Goal: Task Accomplishment & Management: Complete application form

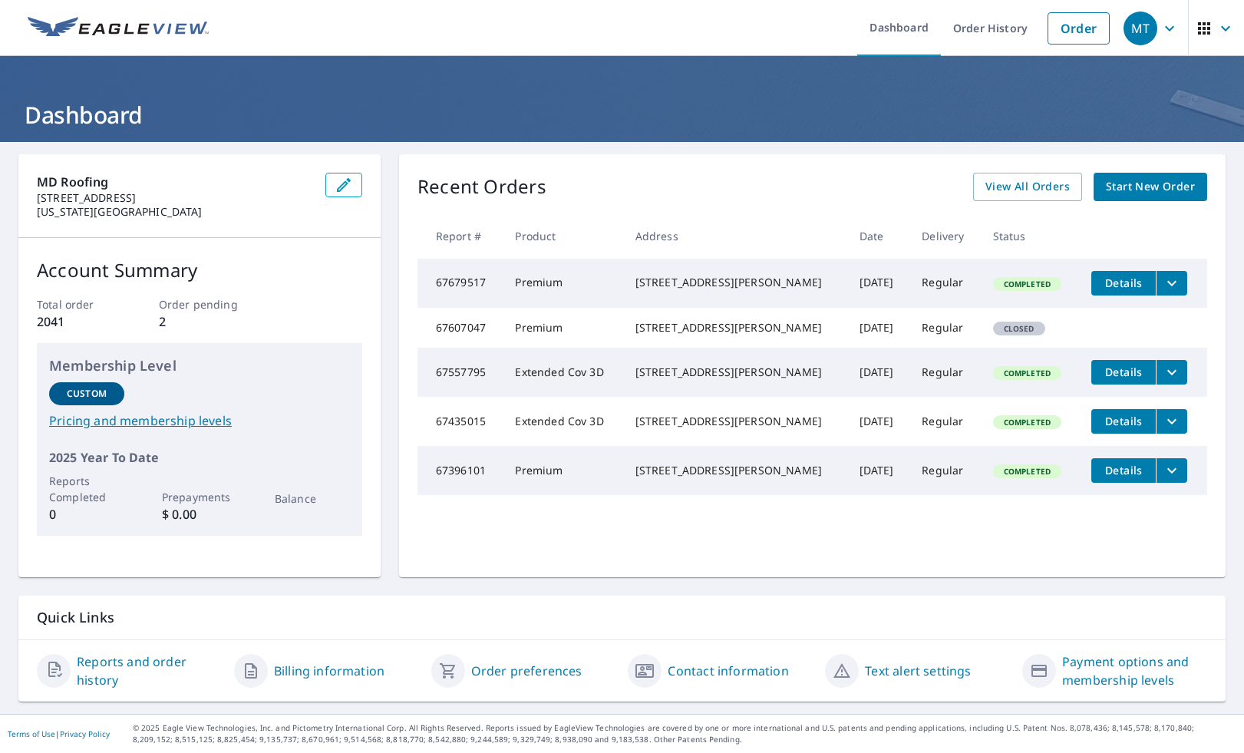
click at [1154, 187] on span "Start New Order" at bounding box center [1150, 186] width 89 height 19
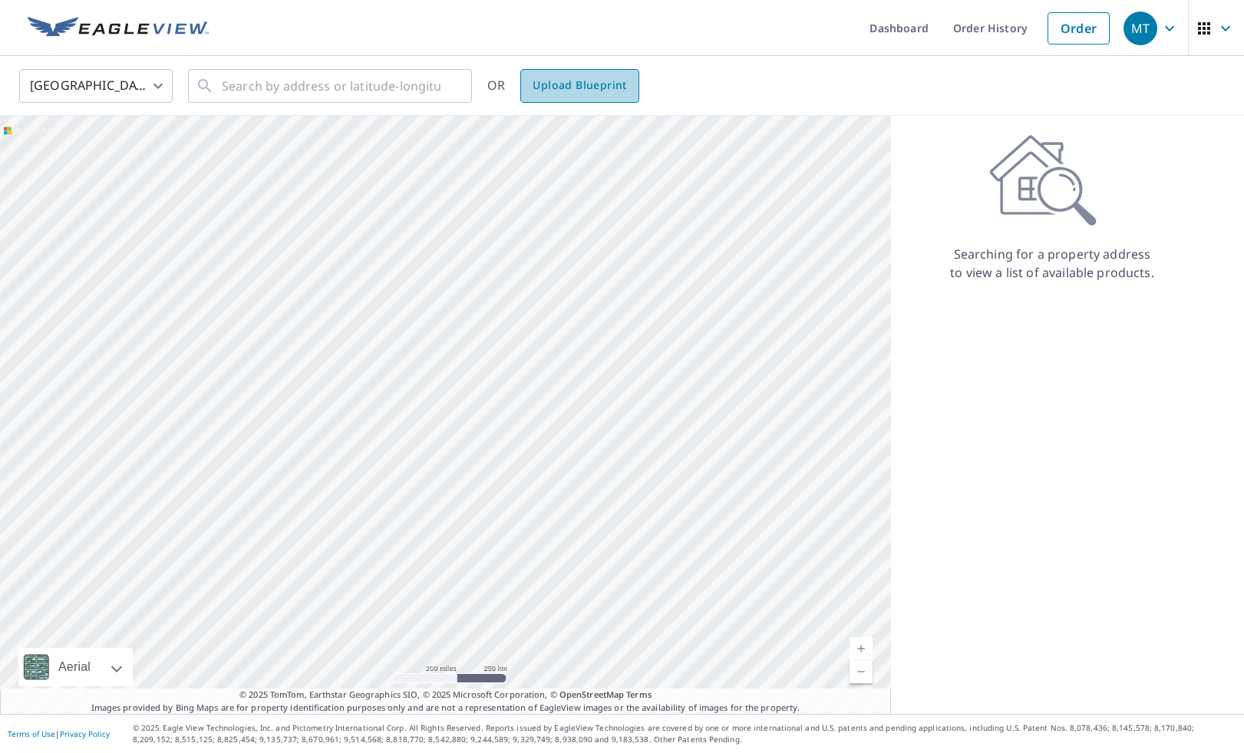
click at [581, 90] on span "Upload Blueprint" at bounding box center [580, 85] width 94 height 19
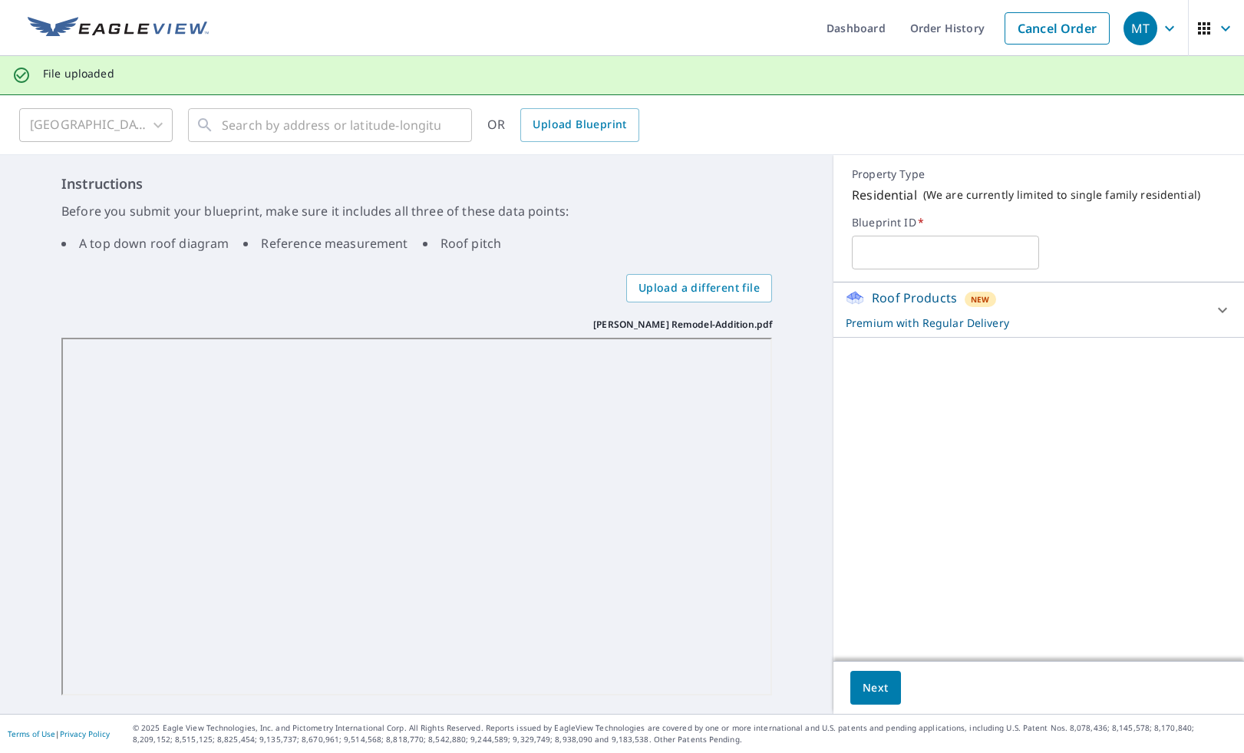
click at [942, 255] on input "text" at bounding box center [945, 252] width 186 height 43
type input "[STREET_ADDRESS]"
click at [883, 685] on span "Next" at bounding box center [876, 687] width 26 height 19
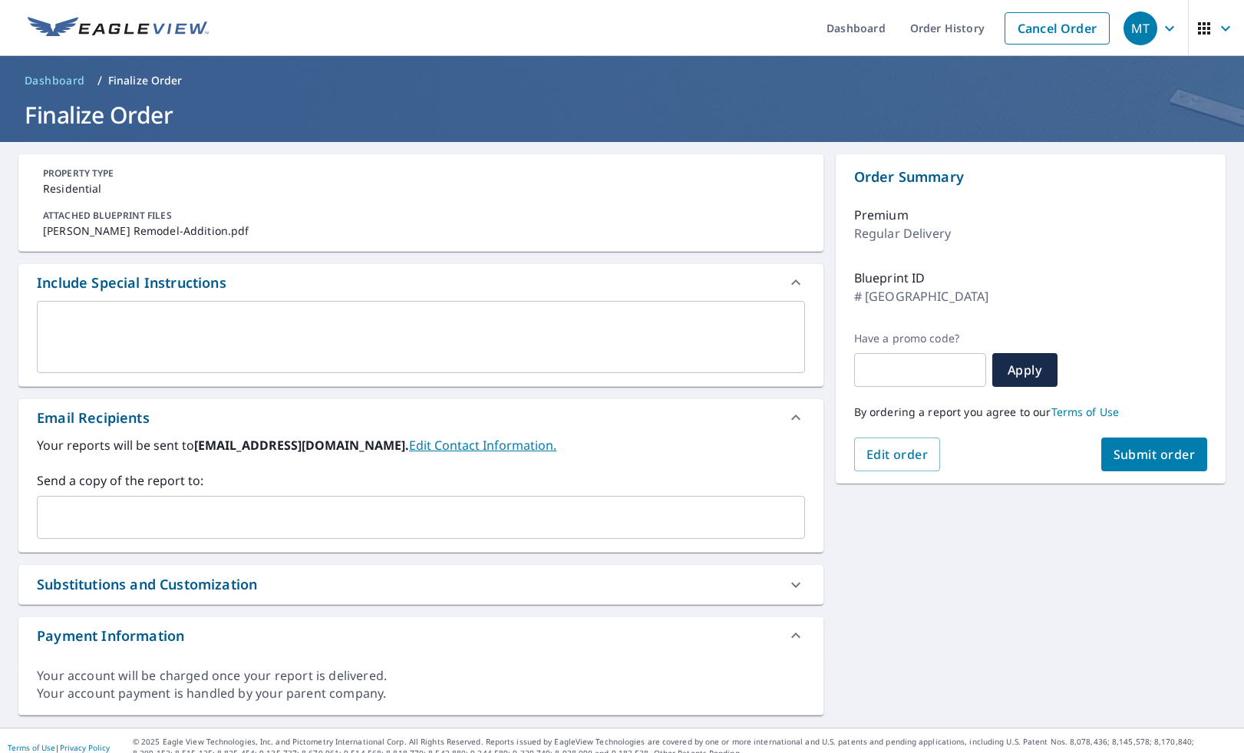
scroll to position [14, 0]
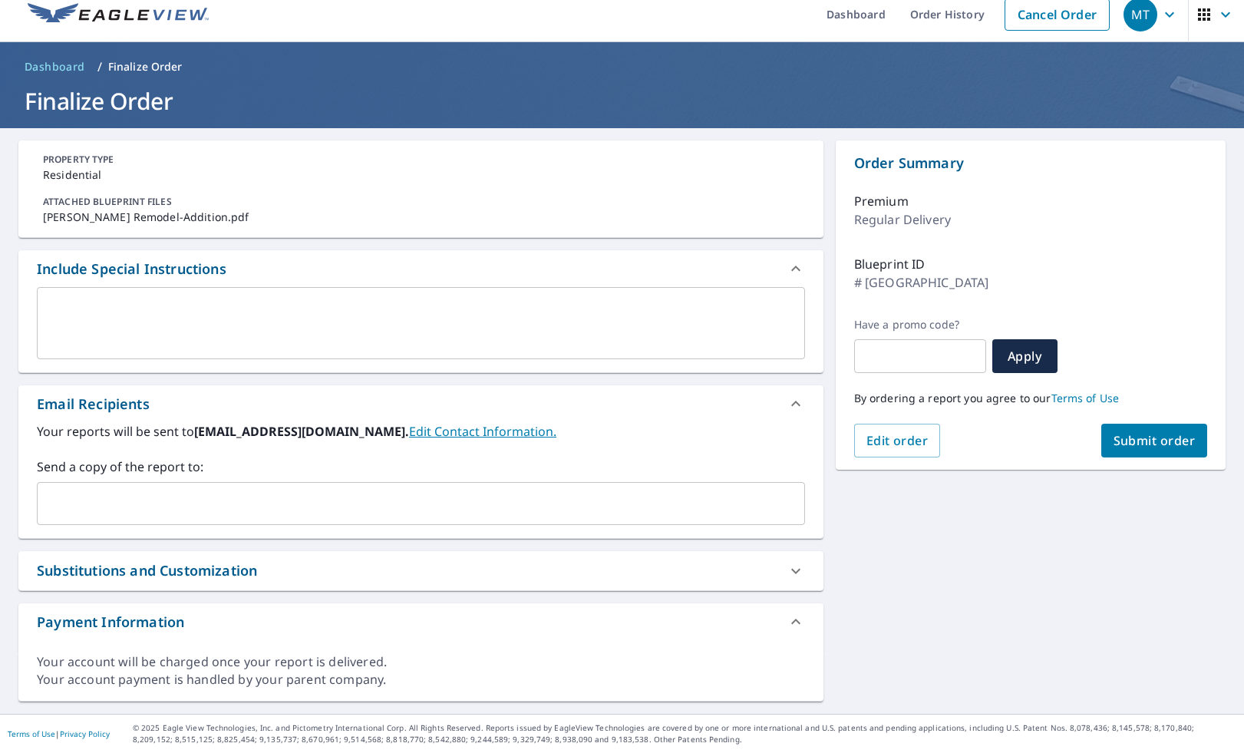
click at [193, 503] on input "text" at bounding box center [409, 503] width 731 height 29
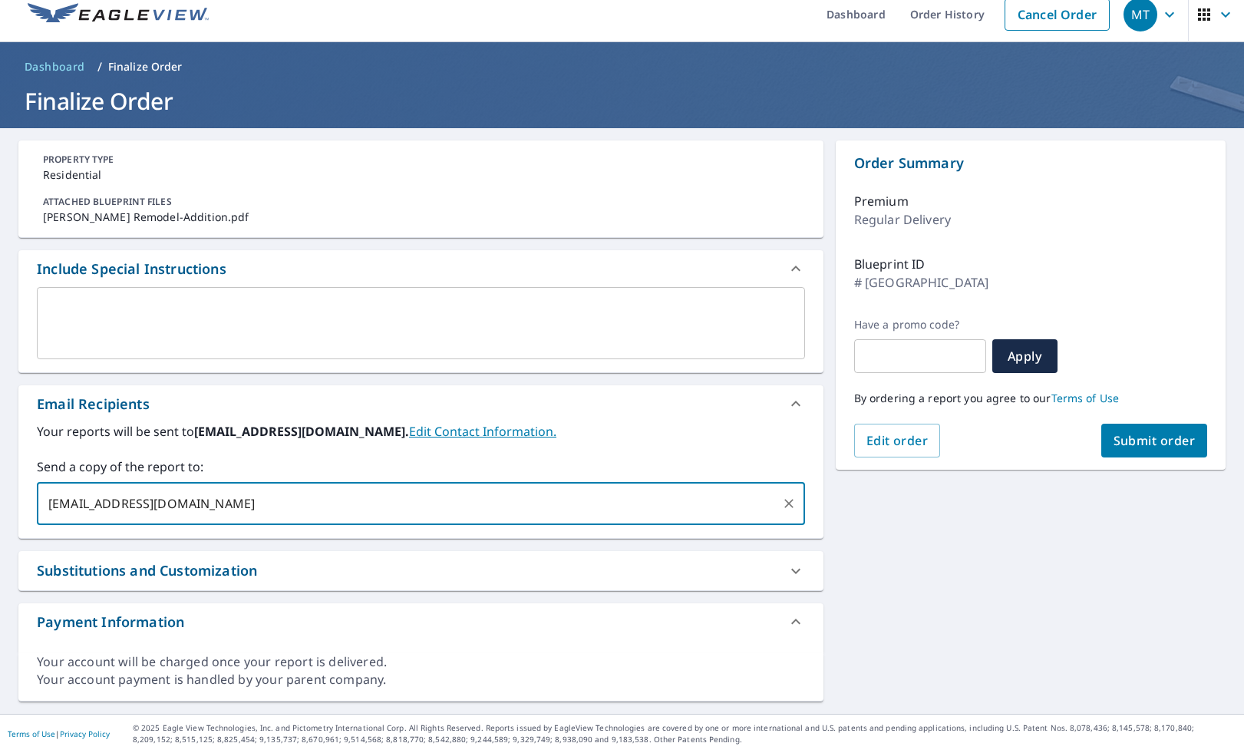
type input "[EMAIL_ADDRESS][DOMAIN_NAME]"
click at [1190, 449] on button "Submit order" at bounding box center [1154, 441] width 107 height 34
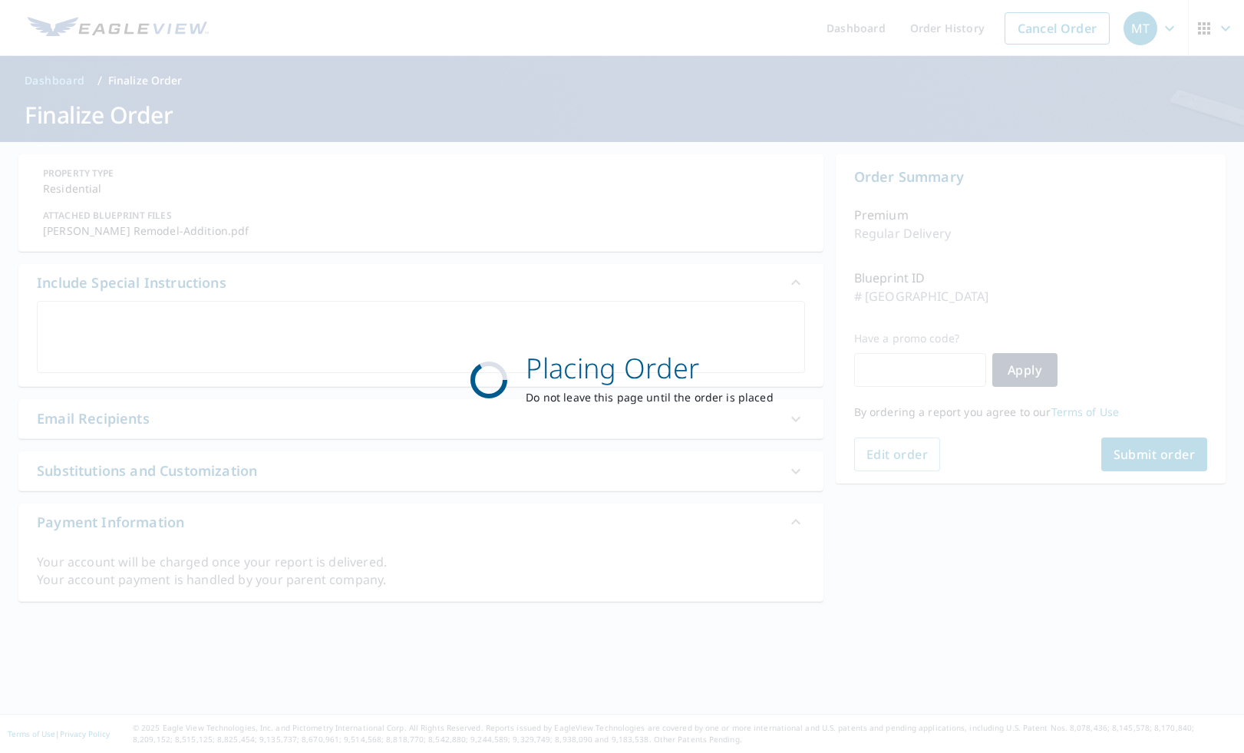
scroll to position [0, 0]
